Goal: Transaction & Acquisition: Purchase product/service

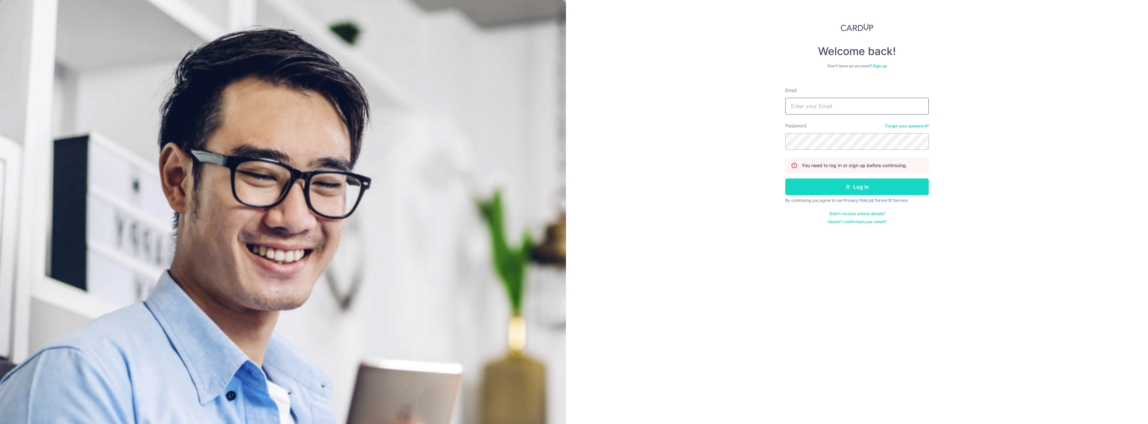
type input "[EMAIL_ADDRESS][DOMAIN_NAME]"
click at [839, 185] on button "Log in" at bounding box center [856, 186] width 143 height 17
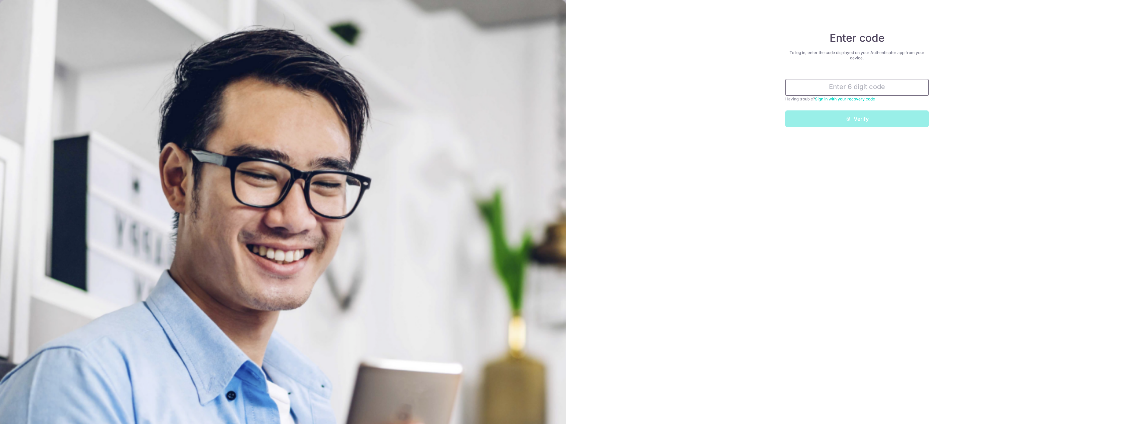
click at [845, 85] on input "text" at bounding box center [856, 87] width 143 height 17
type input "212529"
click at [862, 122] on button "Verify" at bounding box center [856, 118] width 143 height 17
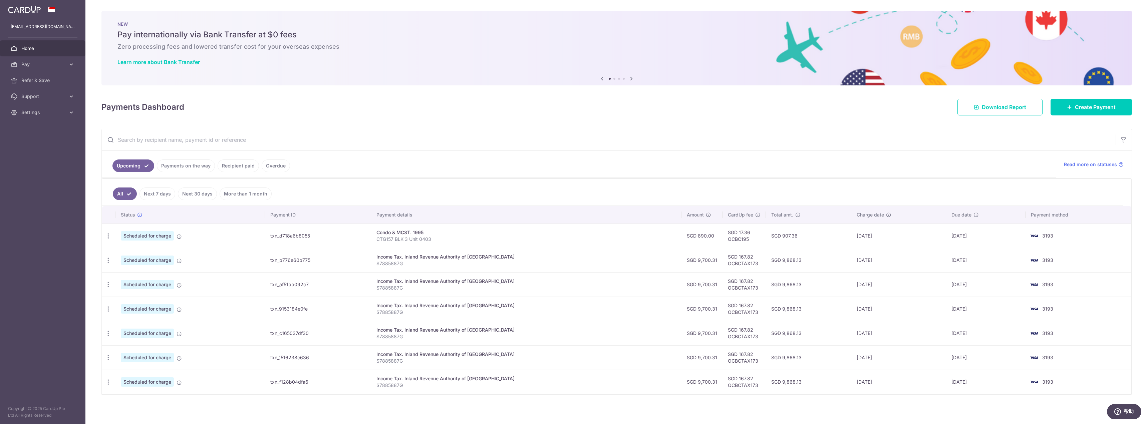
scroll to position [3, 0]
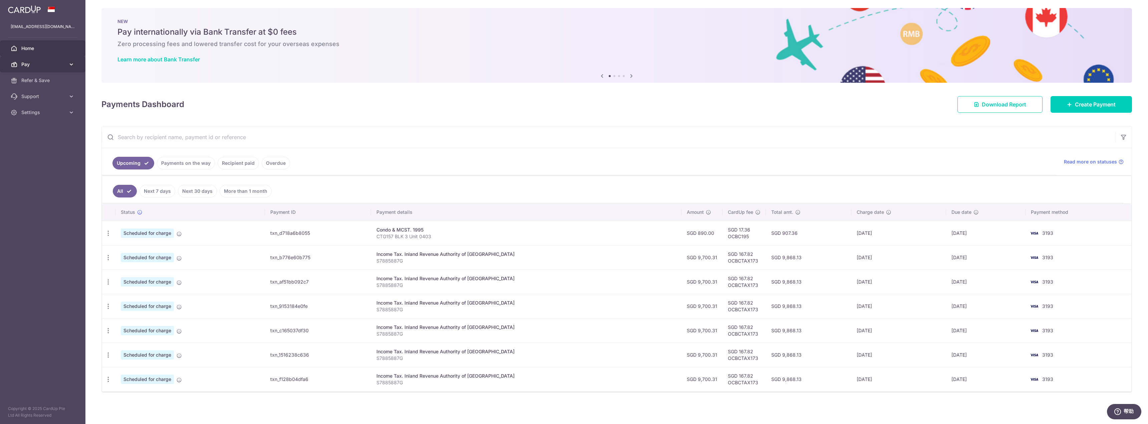
click at [31, 67] on span "Pay" at bounding box center [43, 64] width 44 height 7
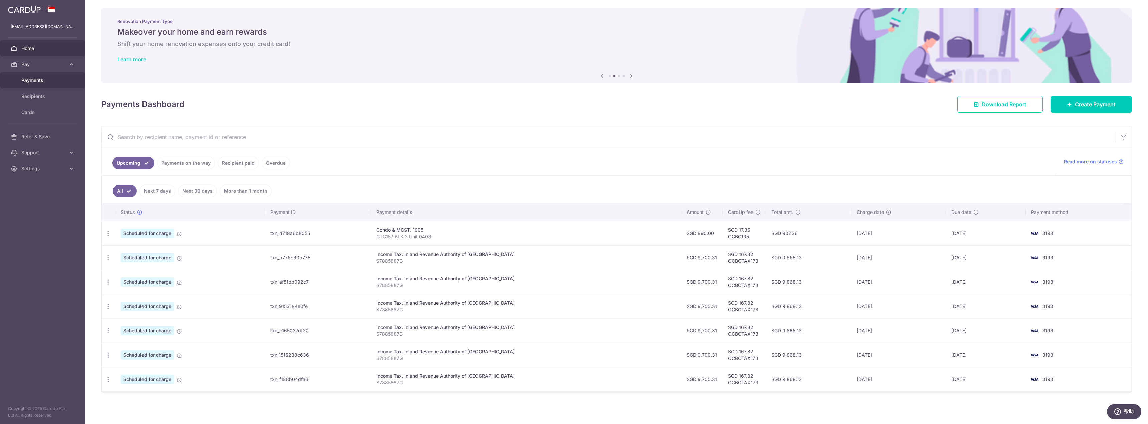
click at [39, 82] on span "Payments" at bounding box center [43, 80] width 44 height 7
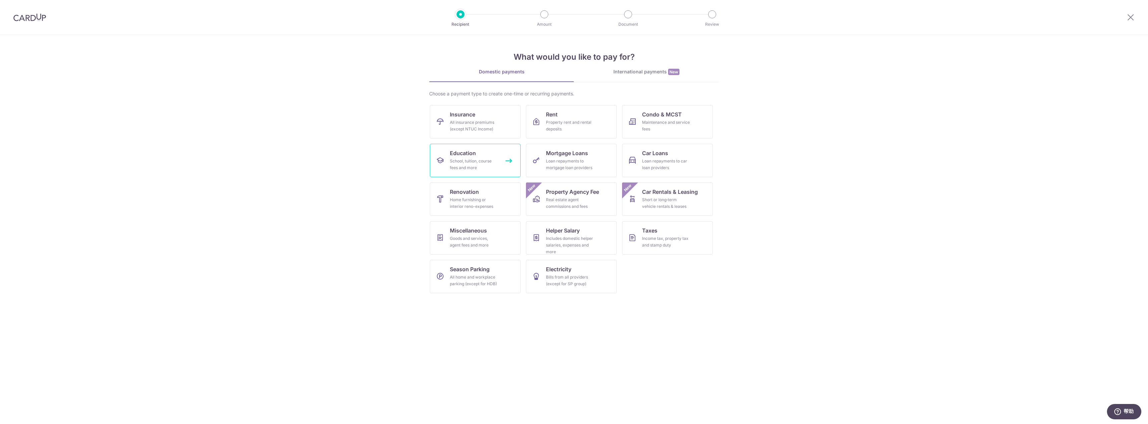
click at [456, 156] on span "Education" at bounding box center [463, 153] width 26 height 8
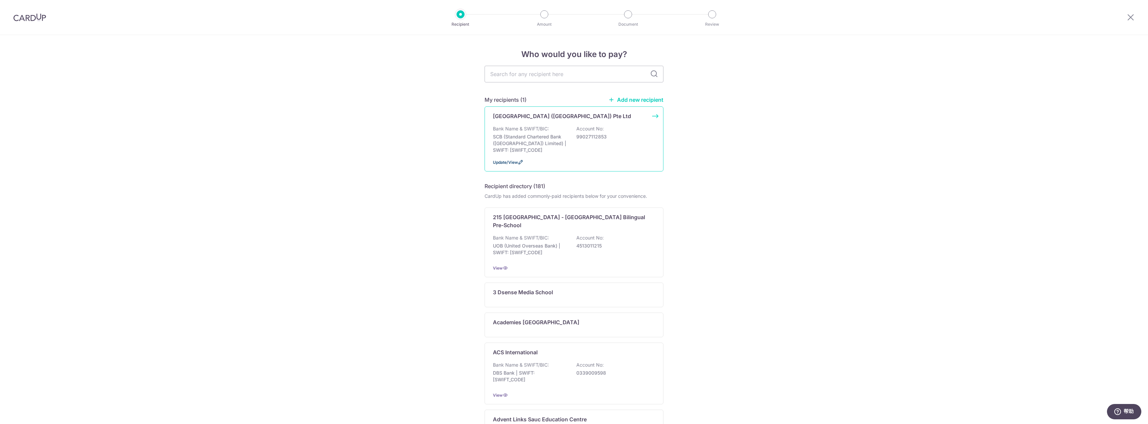
click at [506, 162] on span "Update/View" at bounding box center [505, 162] width 25 height 5
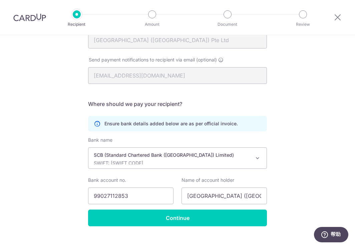
scroll to position [97, 0]
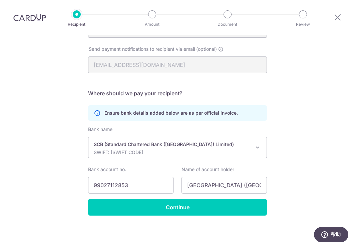
click at [328, 71] on div "Recipient Details Your recipient does not need a CardUp account to receive your…" at bounding box center [177, 92] width 355 height 308
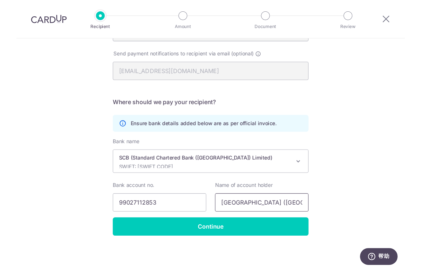
scroll to position [0, 17]
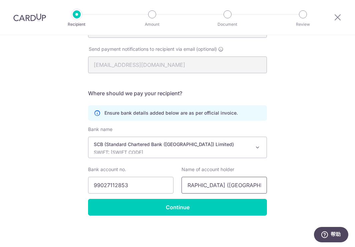
drag, startPoint x: 212, startPoint y: 181, endPoint x: 292, endPoint y: 180, distance: 80.8
click at [292, 180] on div "Recipient Details Your recipient does not need a CardUp account to receive your…" at bounding box center [177, 92] width 355 height 308
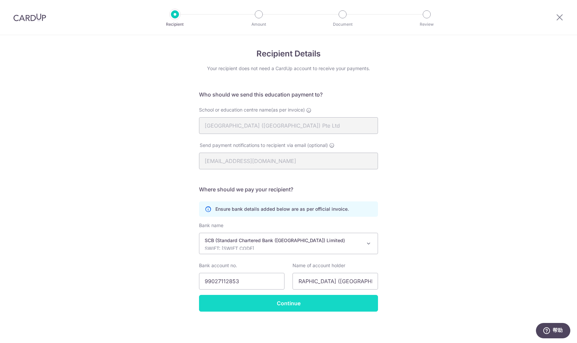
scroll to position [0, 0]
click at [280, 304] on input "Continue" at bounding box center [288, 303] width 179 height 17
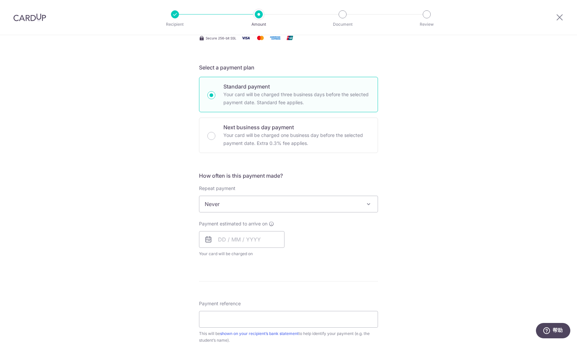
scroll to position [133, 0]
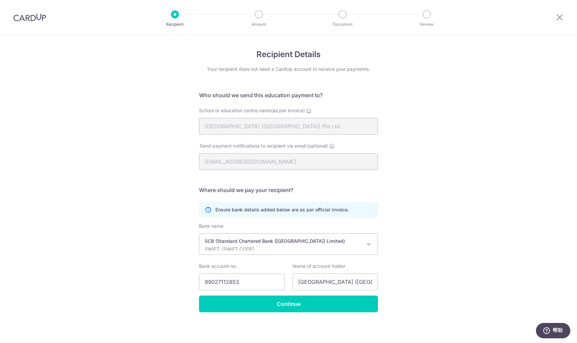
scroll to position [1, 0]
click at [286, 301] on input "Continue" at bounding box center [288, 303] width 179 height 17
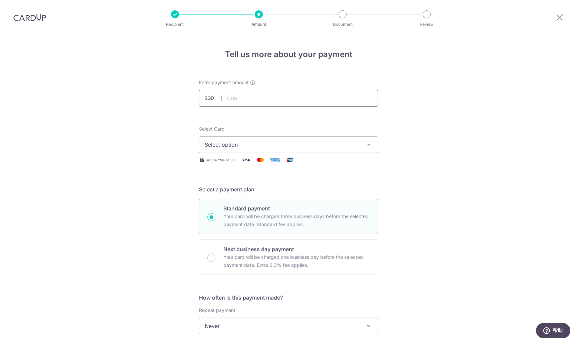
click at [244, 95] on input "text" at bounding box center [288, 98] width 179 height 17
type input "17,260.00"
click at [235, 140] on span "Select option" at bounding box center [282, 144] width 155 height 8
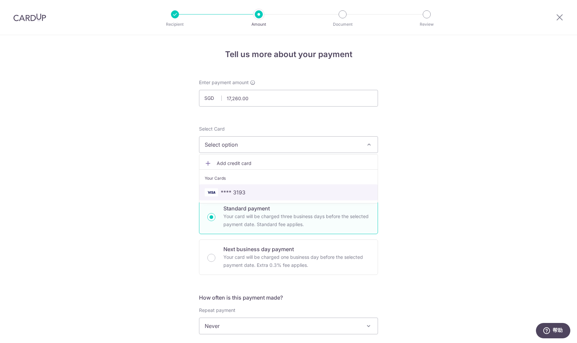
drag, startPoint x: 231, startPoint y: 190, endPoint x: 209, endPoint y: 187, distance: 22.2
click at [231, 190] on span "**** 3193" at bounding box center [233, 192] width 25 height 8
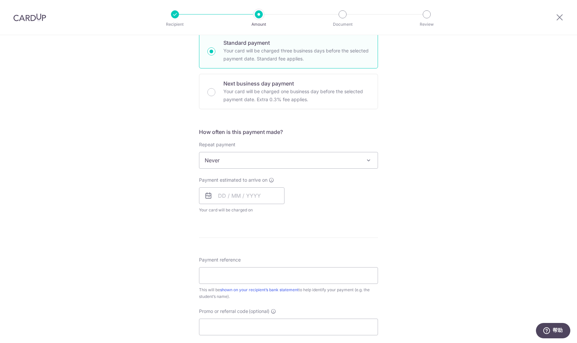
scroll to position [167, 0]
click at [220, 195] on input "text" at bounding box center [241, 194] width 85 height 17
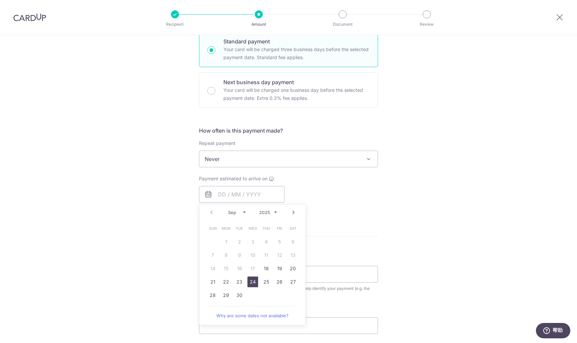
click at [253, 284] on link "24" at bounding box center [252, 281] width 11 height 11
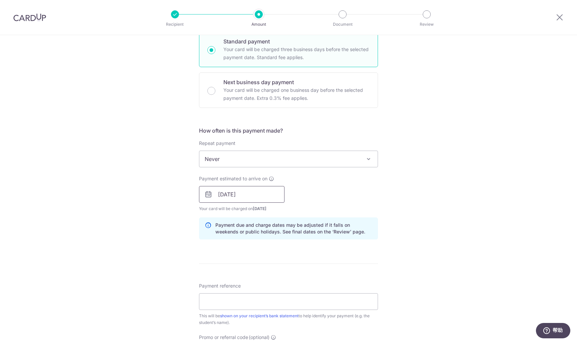
click at [241, 193] on input "24/09/2025" at bounding box center [241, 194] width 85 height 17
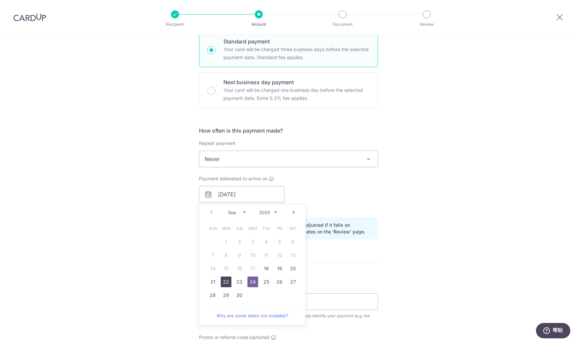
click at [222, 280] on link "22" at bounding box center [226, 281] width 11 height 11
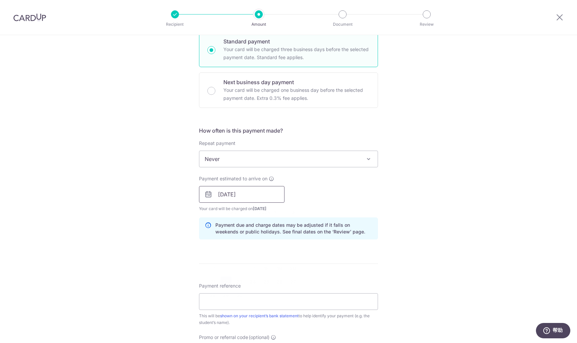
click at [249, 195] on input "22/09/2025" at bounding box center [241, 194] width 85 height 17
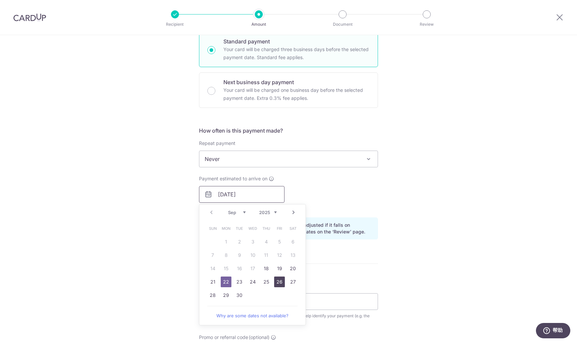
drag, startPoint x: 279, startPoint y: 285, endPoint x: 250, endPoint y: 197, distance: 92.3
click at [278, 284] on link "26" at bounding box center [279, 281] width 11 height 11
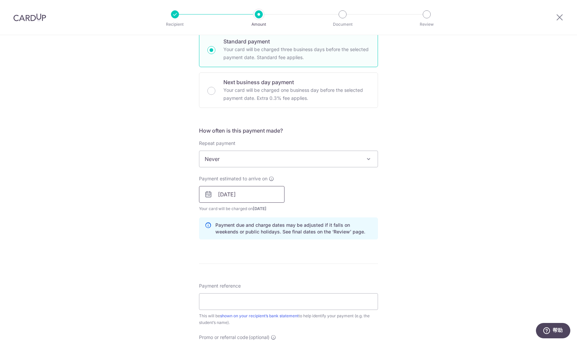
click at [250, 197] on input "26/09/2025" at bounding box center [241, 194] width 85 height 17
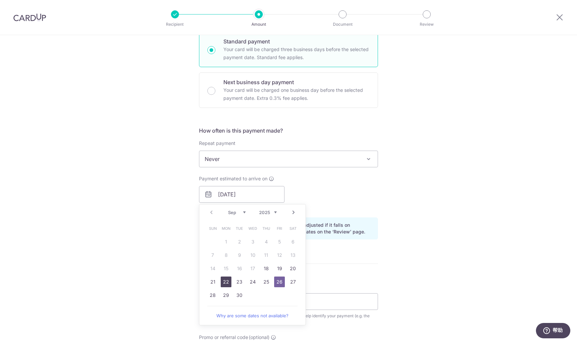
click at [224, 284] on link "22" at bounding box center [226, 281] width 11 height 11
type input "[DATE]"
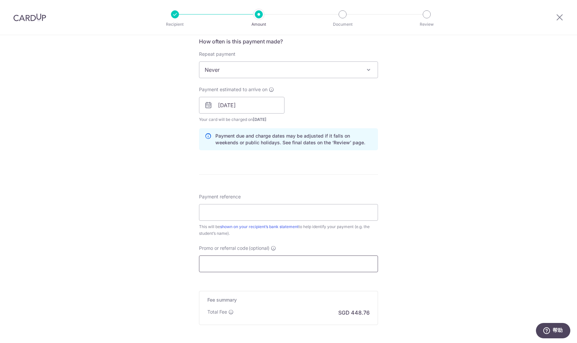
scroll to position [267, 0]
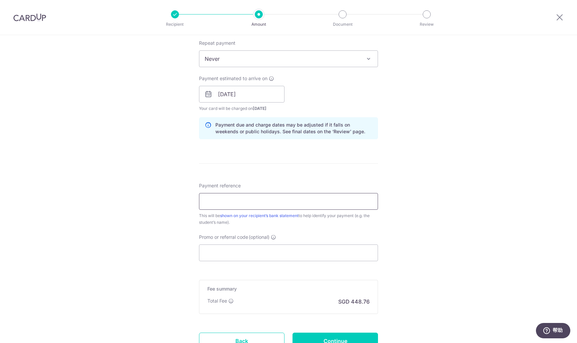
click at [210, 203] on input "Payment reference" at bounding box center [288, 201] width 179 height 17
click at [220, 203] on input "Payment reference" at bounding box center [288, 201] width 179 height 17
paste input "DCSG252666493"
click at [278, 198] on input "DCSG252666493" at bounding box center [288, 201] width 179 height 17
paste input "Adam Enxu Xin"
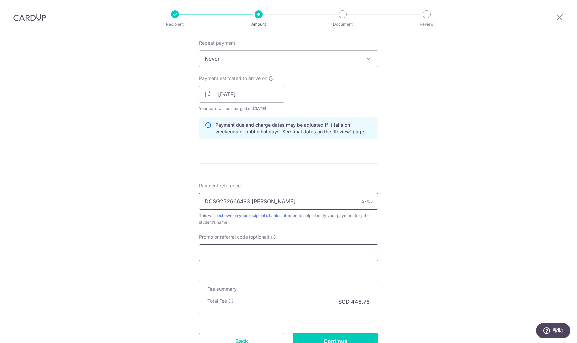
type input "DCSG252666493 Adam Enxu Xin"
click at [242, 248] on input "Promo or referral code (optional)" at bounding box center [288, 252] width 179 height 17
click at [236, 250] on input "Promo or referral code (optional)" at bounding box center [288, 252] width 179 height 17
paste input "OCBC195"
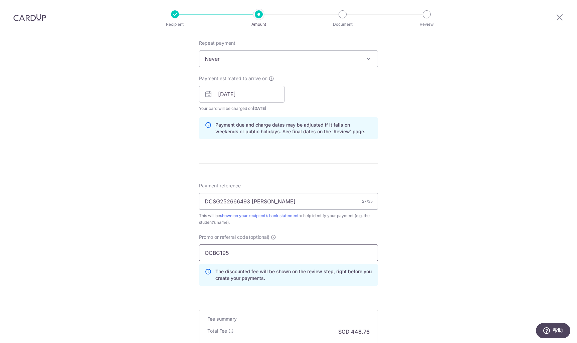
type input "OCBC195"
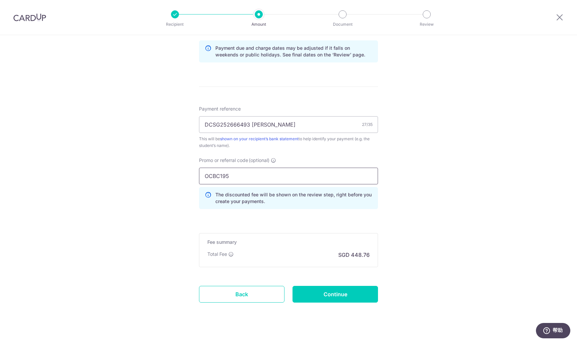
scroll to position [353, 0]
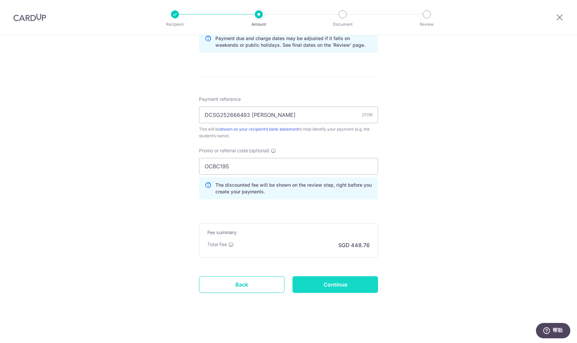
click at [352, 282] on input "Continue" at bounding box center [334, 284] width 85 height 17
type input "Create Schedule"
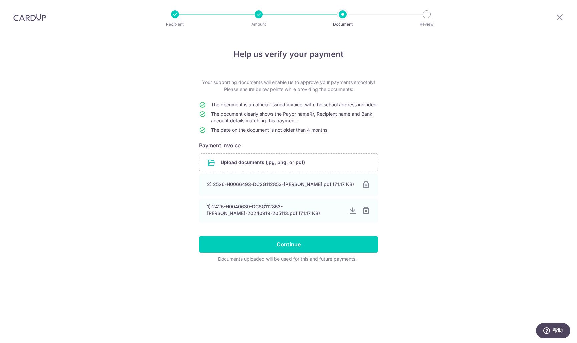
click at [259, 15] on div at bounding box center [259, 14] width 8 height 8
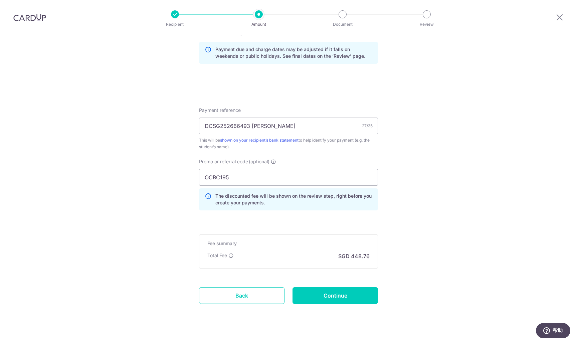
scroll to position [353, 0]
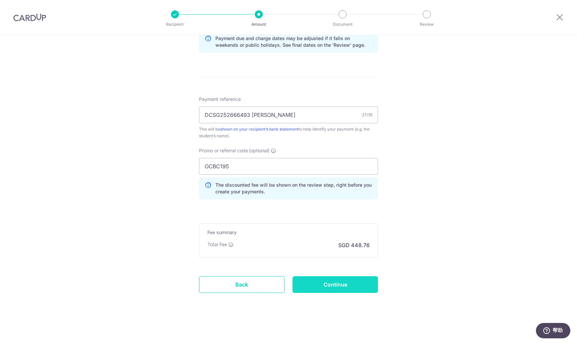
drag, startPoint x: 345, startPoint y: 286, endPoint x: 340, endPoint y: 284, distance: 4.8
click at [345, 286] on input "Continue" at bounding box center [334, 284] width 85 height 17
type input "Update Schedule"
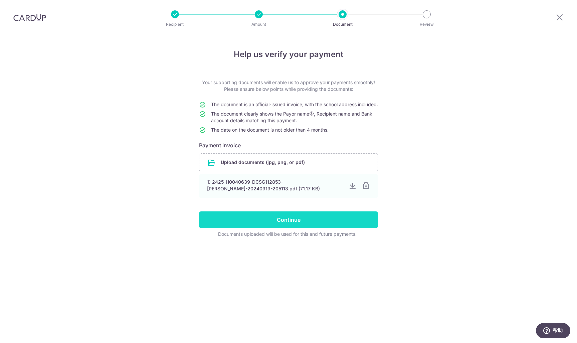
click at [299, 227] on input "Continue" at bounding box center [288, 219] width 179 height 17
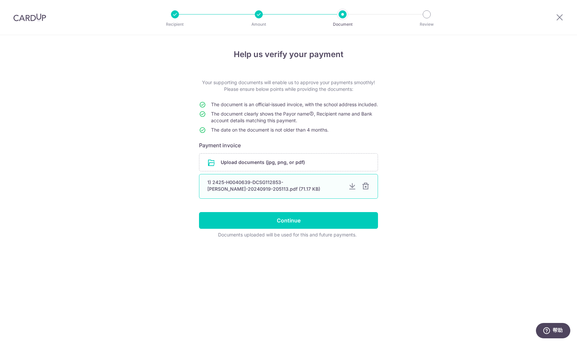
click at [364, 190] on div at bounding box center [365, 186] width 8 height 8
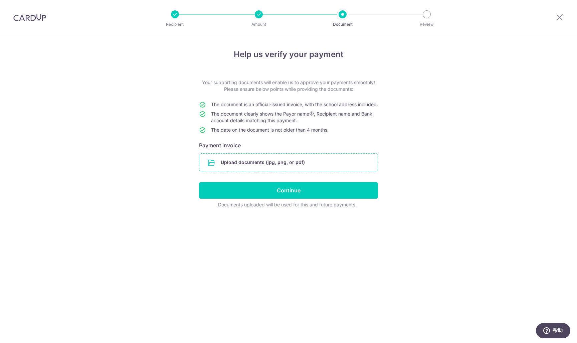
click at [243, 170] on input "file" at bounding box center [288, 161] width 178 height 17
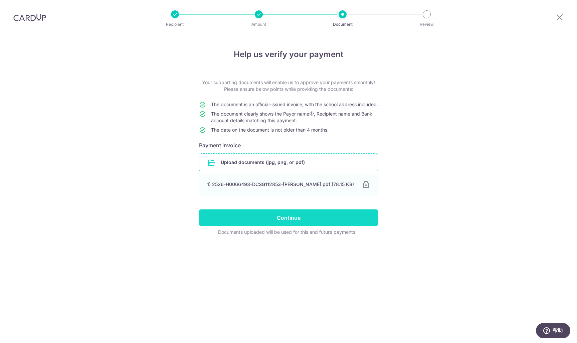
click at [289, 226] on input "Continue" at bounding box center [288, 217] width 179 height 17
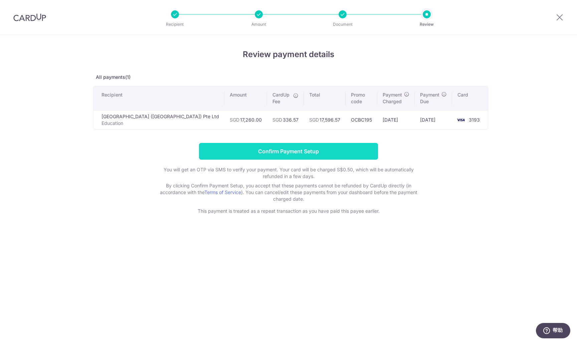
drag, startPoint x: 308, startPoint y: 150, endPoint x: 120, endPoint y: 150, distance: 188.2
click at [308, 150] on input "Confirm Payment Setup" at bounding box center [288, 151] width 179 height 17
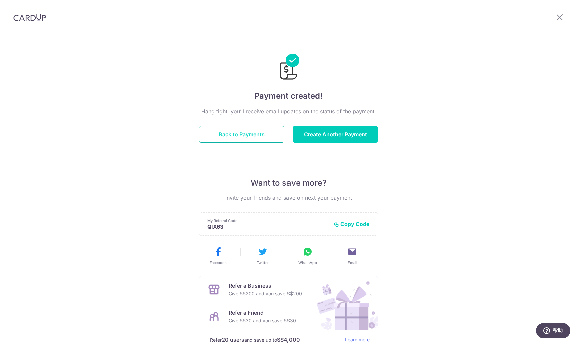
click at [259, 136] on button "Back to Payments" at bounding box center [241, 134] width 85 height 17
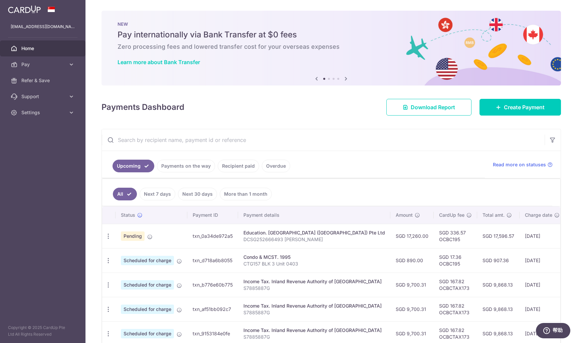
click at [280, 230] on div "Education. Dulwich College (Singapore) Pte Ltd" at bounding box center [313, 232] width 141 height 7
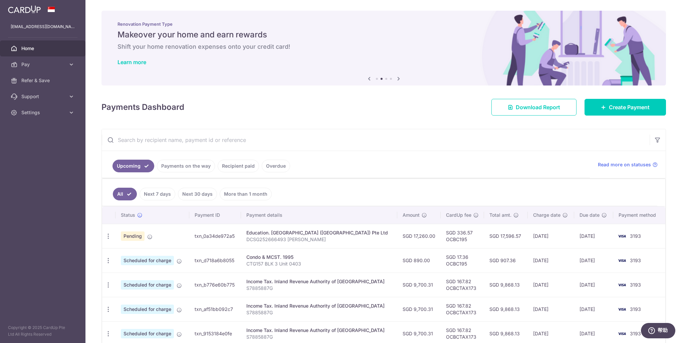
click at [576, 218] on th "Payment method" at bounding box center [639, 214] width 52 height 17
drag, startPoint x: 612, startPoint y: 234, endPoint x: 548, endPoint y: 256, distance: 67.0
click at [576, 234] on img at bounding box center [621, 236] width 13 height 8
click at [448, 236] on td "SGD 336.57 OCBC195" at bounding box center [461, 236] width 43 height 24
click at [343, 234] on div "Education. [GEOGRAPHIC_DATA] ([GEOGRAPHIC_DATA]) Pte Ltd" at bounding box center [318, 232] width 145 height 7
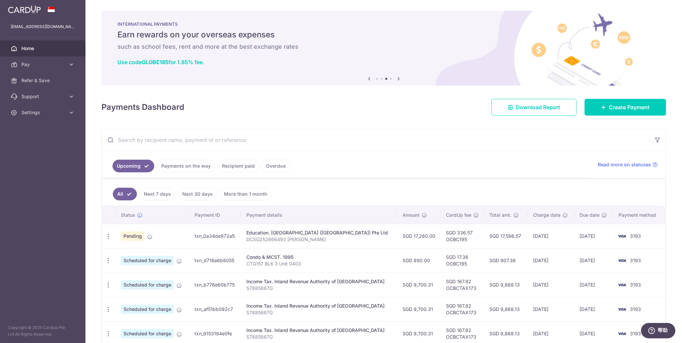
click at [274, 233] on div "Education. [GEOGRAPHIC_DATA] ([GEOGRAPHIC_DATA]) Pte Ltd" at bounding box center [318, 232] width 145 height 7
click at [32, 62] on span "Pay" at bounding box center [43, 64] width 44 height 7
click at [36, 78] on span "Payments" at bounding box center [43, 80] width 44 height 7
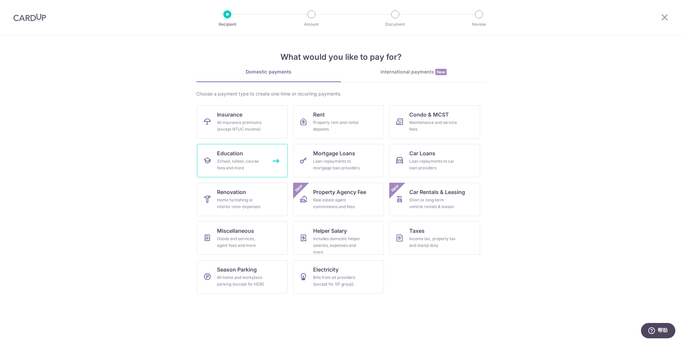
drag, startPoint x: 243, startPoint y: 160, endPoint x: 227, endPoint y: 159, distance: 16.0
click at [242, 159] on div "School, tuition, course fees and more" at bounding box center [241, 164] width 48 height 13
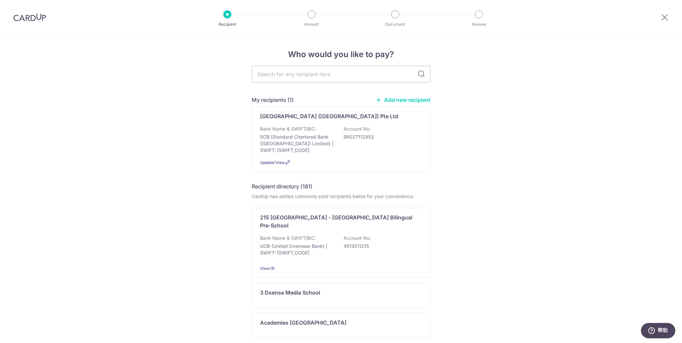
drag, startPoint x: 207, startPoint y: 42, endPoint x: 139, endPoint y: 4, distance: 77.7
click at [205, 42] on div "Who would you like to pay? My recipients (1) Add new recipient [GEOGRAPHIC_DATA…" at bounding box center [341, 336] width 682 height 602
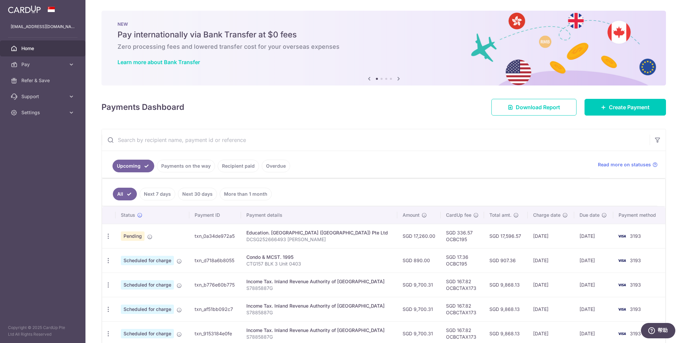
click at [33, 47] on span "Home" at bounding box center [43, 48] width 44 height 7
click at [390, 120] on div "× Pause Schedule Pause all future payments in this series Pause just this one p…" at bounding box center [383, 171] width 596 height 343
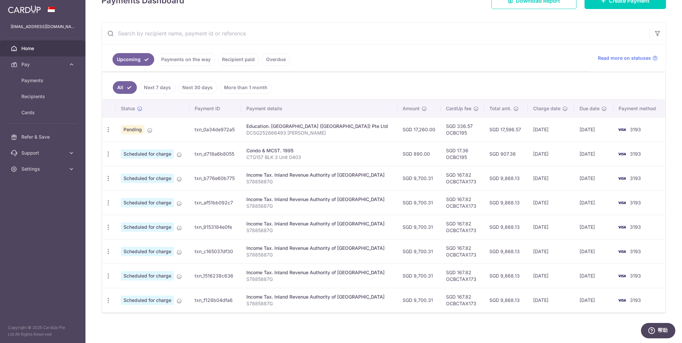
scroll to position [108, 0]
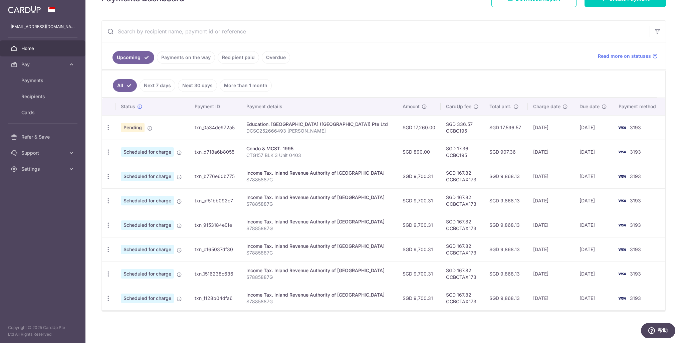
click at [137, 151] on span "Scheduled for charge" at bounding box center [147, 151] width 53 height 9
click at [132, 128] on span "Pending" at bounding box center [133, 127] width 24 height 9
click at [106, 129] on icon "button" at bounding box center [108, 127] width 7 height 7
click at [140, 146] on span "Update payment" at bounding box center [143, 146] width 45 height 8
radio input "true"
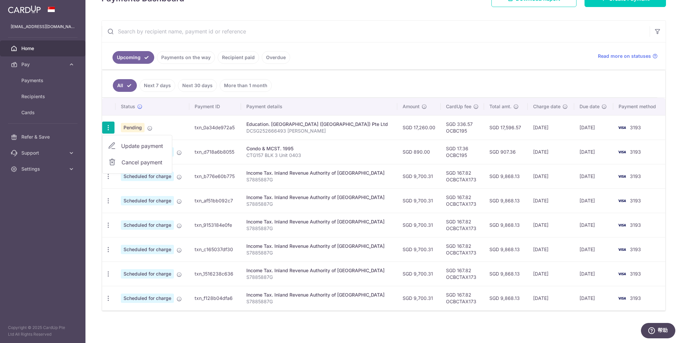
type input "17,260.00"
type input "[DATE]"
type input "DCSG252666493 [PERSON_NAME]"
type input "OCBC195"
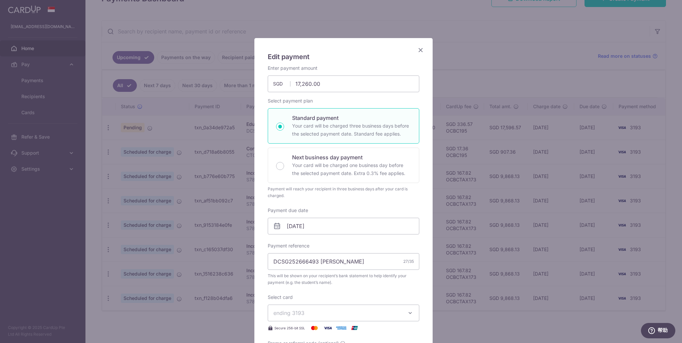
scroll to position [0, 0]
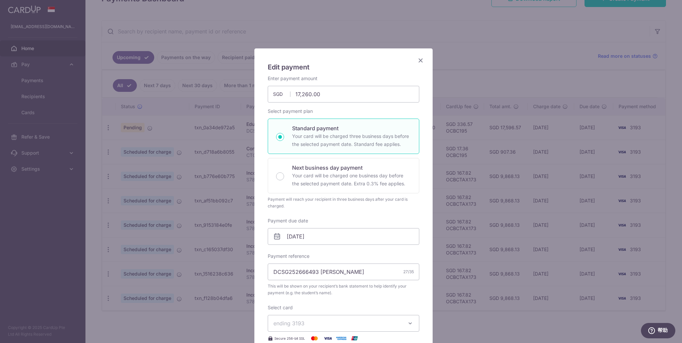
click at [419, 60] on icon "Close" at bounding box center [420, 60] width 8 height 8
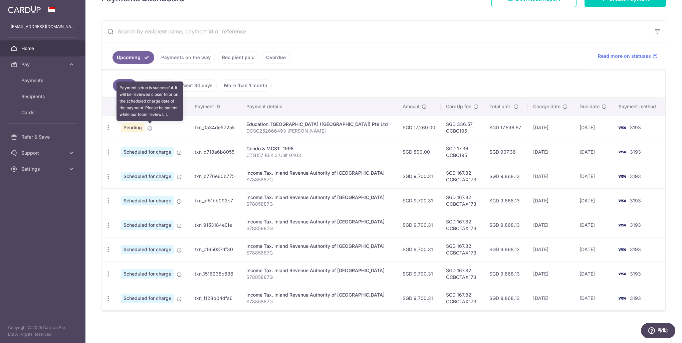
click at [150, 126] on icon at bounding box center [149, 127] width 5 height 5
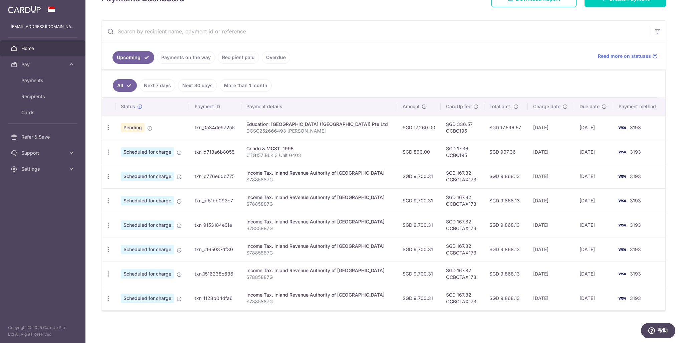
click at [225, 127] on td "txn_0a34de972a5" at bounding box center [215, 127] width 52 height 24
click at [306, 127] on div "Education. [GEOGRAPHIC_DATA] ([GEOGRAPHIC_DATA]) Pte Ltd" at bounding box center [318, 124] width 145 height 7
click at [328, 124] on div "Education. [GEOGRAPHIC_DATA] ([GEOGRAPHIC_DATA]) Pte Ltd" at bounding box center [318, 124] width 145 height 7
click at [418, 126] on td "SGD 17,260.00" at bounding box center [418, 127] width 43 height 24
click at [453, 124] on td "SGD 336.57 OCBC195" at bounding box center [461, 127] width 43 height 24
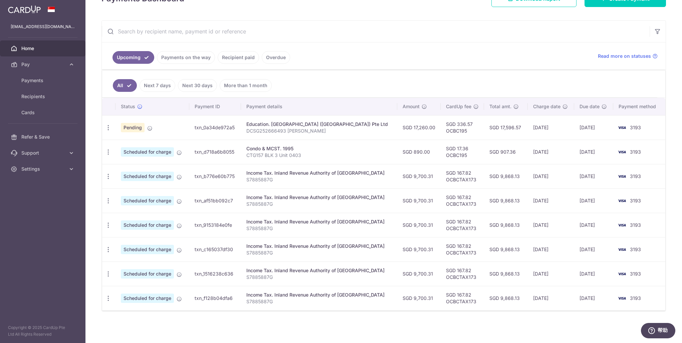
click at [492, 127] on td "SGD 17,596.57" at bounding box center [505, 127] width 43 height 24
click at [541, 128] on td "[DATE]" at bounding box center [550, 127] width 47 height 24
drag, startPoint x: 591, startPoint y: 128, endPoint x: 642, endPoint y: 126, distance: 51.1
click at [594, 128] on td "[DATE]" at bounding box center [593, 127] width 39 height 24
click at [643, 126] on td "3193" at bounding box center [639, 127] width 52 height 24
